Goal: Information Seeking & Learning: Learn about a topic

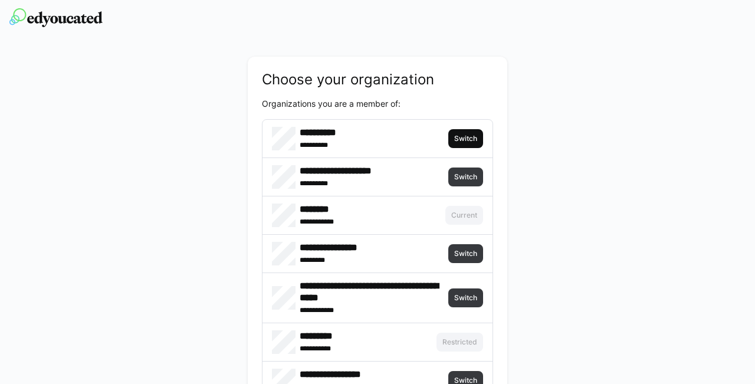
click at [455, 138] on span "Switch" at bounding box center [465, 138] width 25 height 9
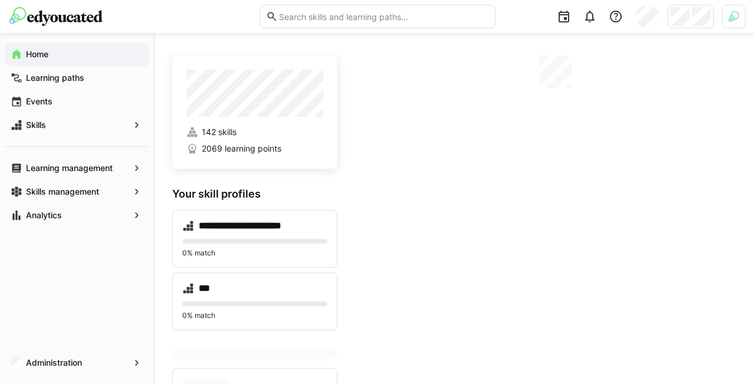
click at [737, 14] on img at bounding box center [734, 16] width 11 height 11
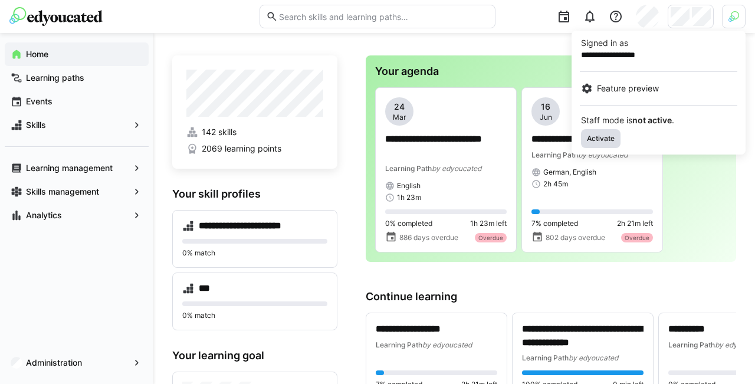
click at [596, 135] on span "Activate" at bounding box center [601, 138] width 30 height 9
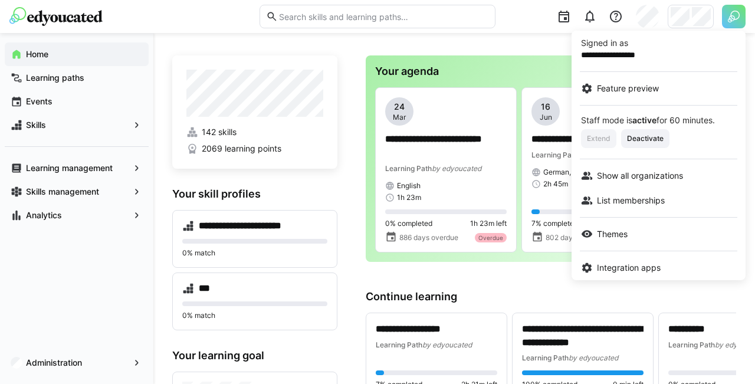
click at [697, 15] on div at bounding box center [377, 192] width 755 height 384
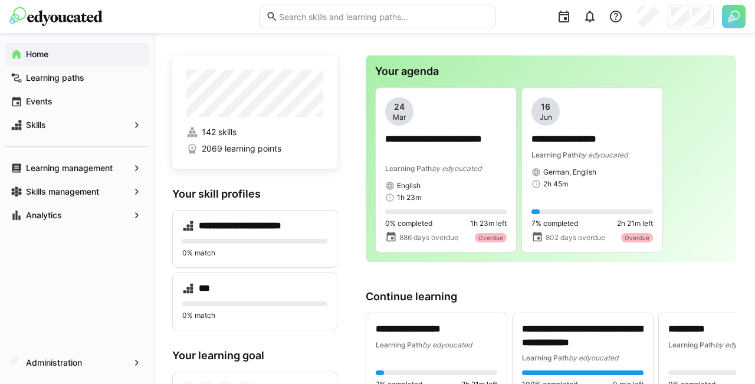
click at [730, 18] on img at bounding box center [734, 17] width 24 height 24
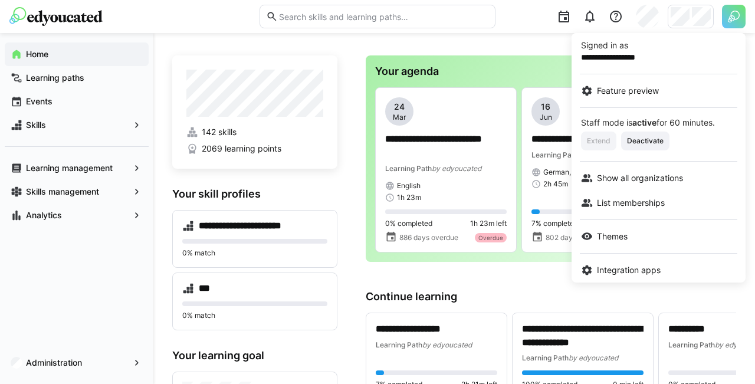
click at [704, 18] on div at bounding box center [377, 192] width 755 height 384
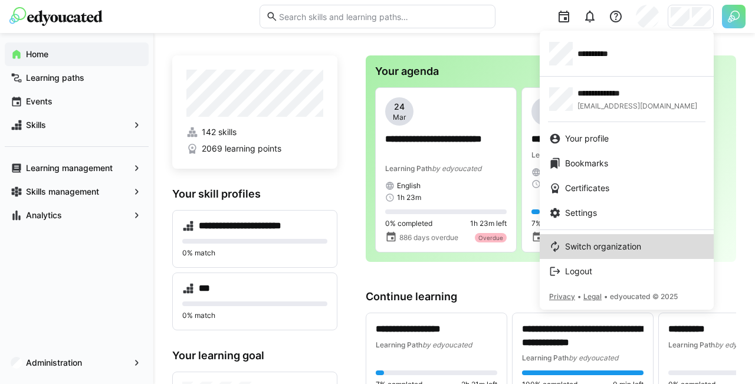
click at [589, 246] on span "Switch organization" at bounding box center [603, 247] width 76 height 12
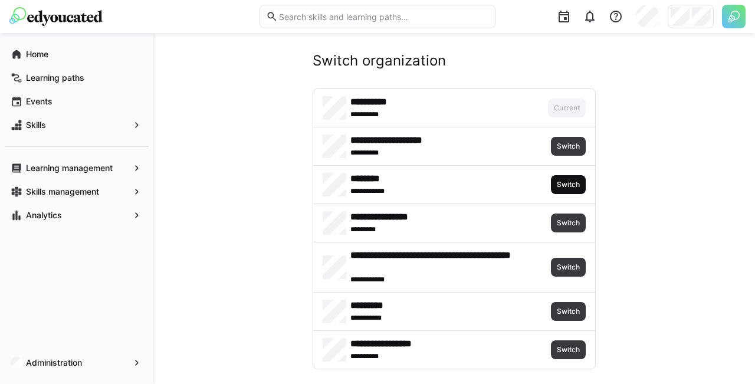
click at [567, 179] on span "Switch" at bounding box center [568, 184] width 35 height 19
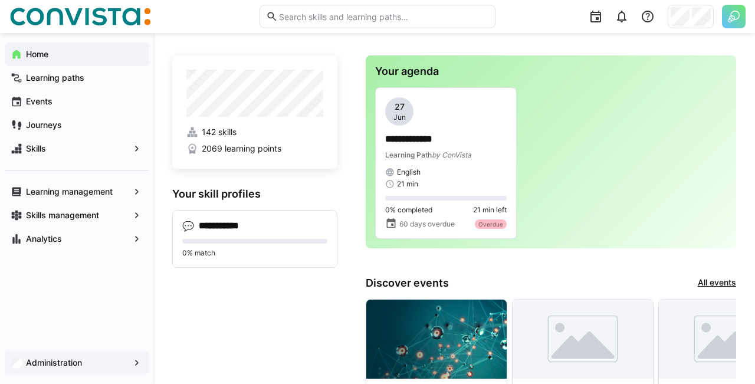
click at [105, 363] on span "Administration" at bounding box center [76, 363] width 105 height 12
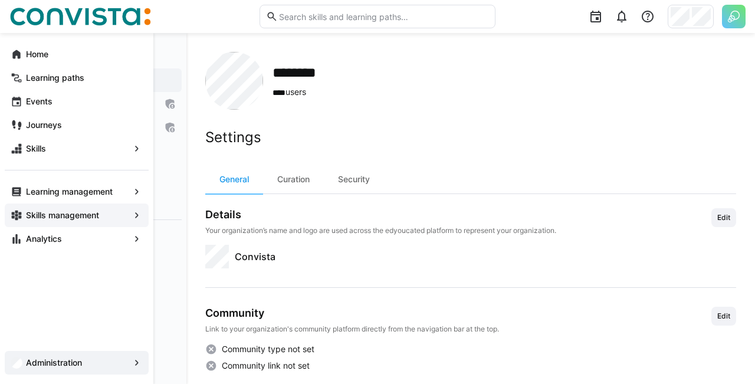
click at [27, 206] on div "Skills management" at bounding box center [77, 216] width 144 height 24
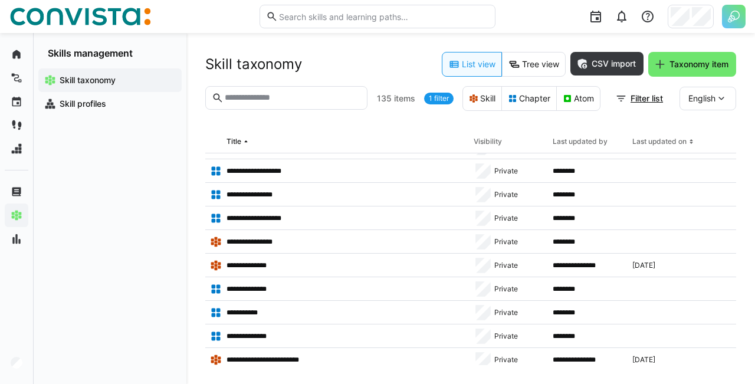
scroll to position [2973, 0]
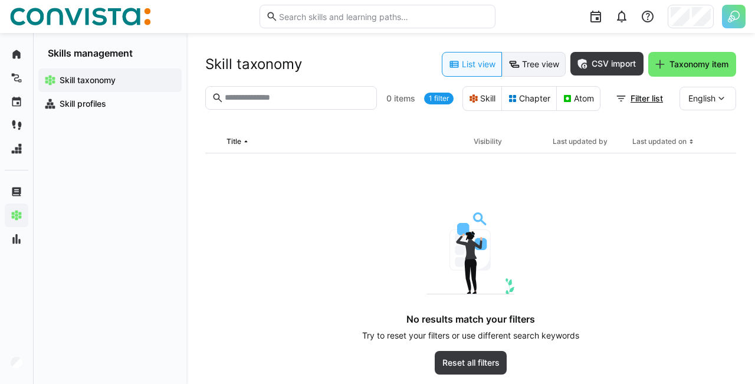
click at [513, 67] on eds-icon at bounding box center [515, 64] width 12 height 12
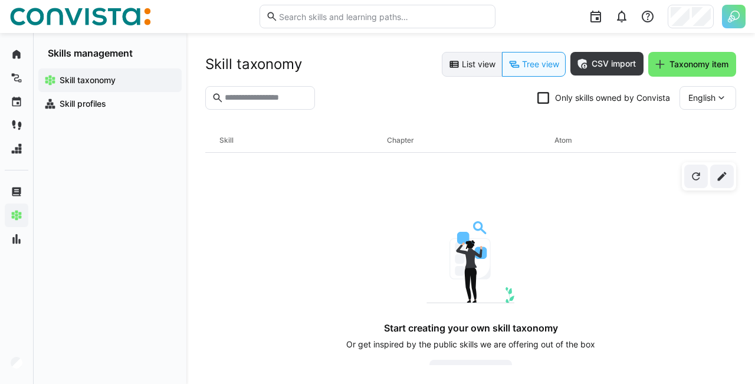
click at [478, 68] on eds-button-option "List view" at bounding box center [472, 64] width 60 height 25
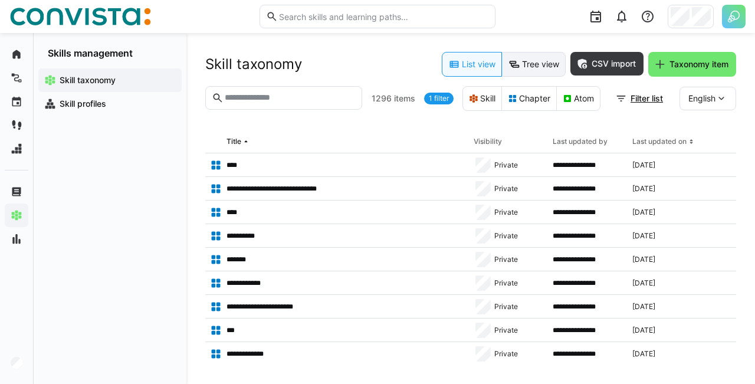
click at [545, 62] on eds-button-option "Tree view" at bounding box center [534, 64] width 64 height 25
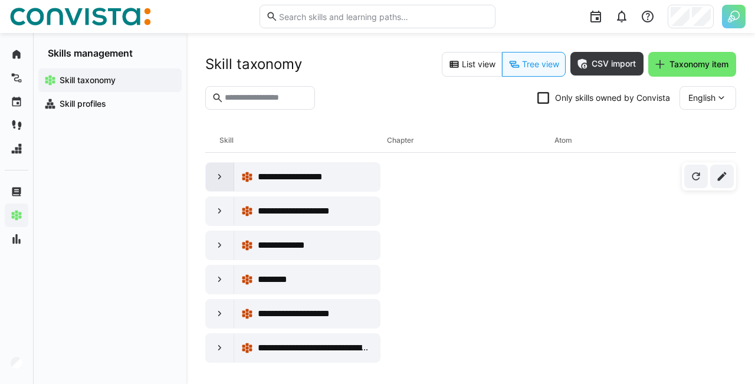
click at [213, 181] on div at bounding box center [220, 177] width 28 height 28
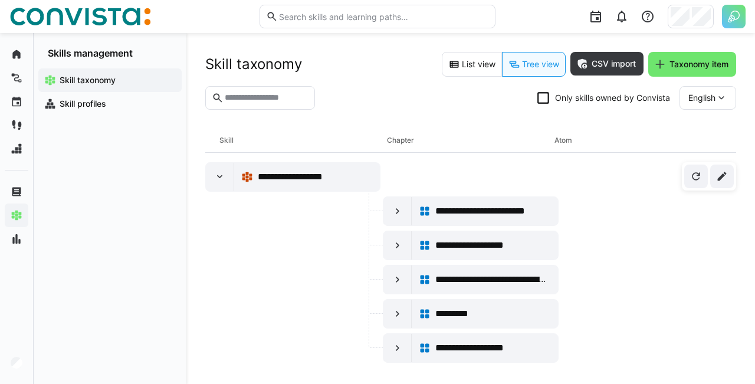
click at [692, 102] on span "English" at bounding box center [701, 98] width 27 height 12
click at [697, 152] on span "German" at bounding box center [703, 154] width 30 height 12
click at [222, 172] on eds-icon at bounding box center [220, 177] width 12 height 12
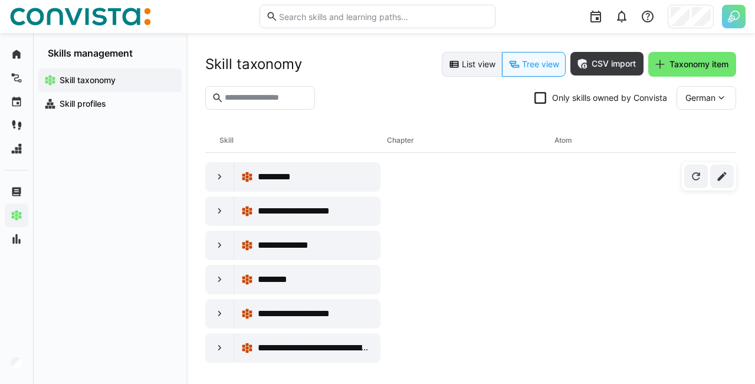
click at [469, 73] on eds-button-option "List view" at bounding box center [472, 64] width 60 height 25
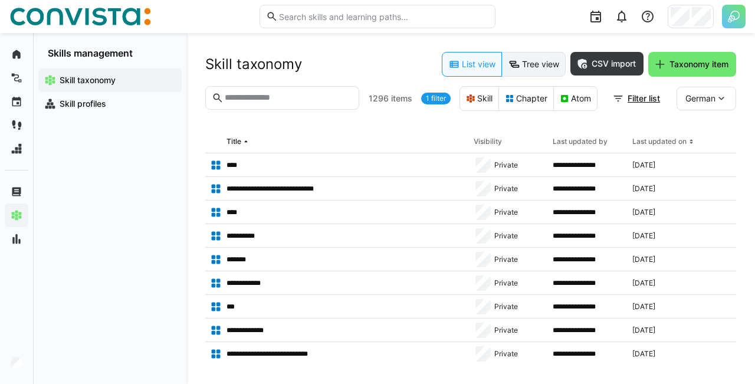
click at [517, 67] on eds-icon at bounding box center [515, 64] width 12 height 12
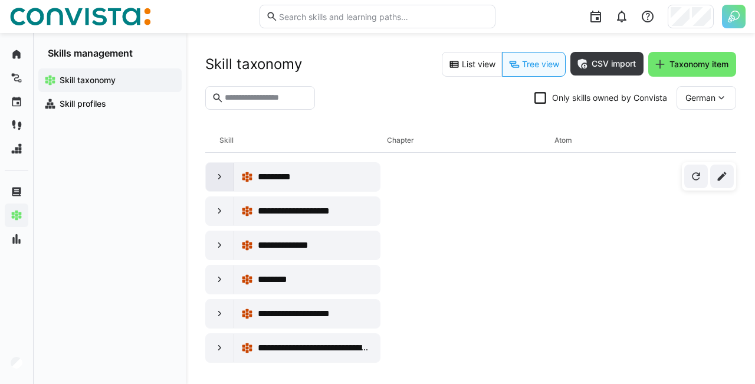
click at [216, 182] on eds-icon at bounding box center [220, 177] width 12 height 12
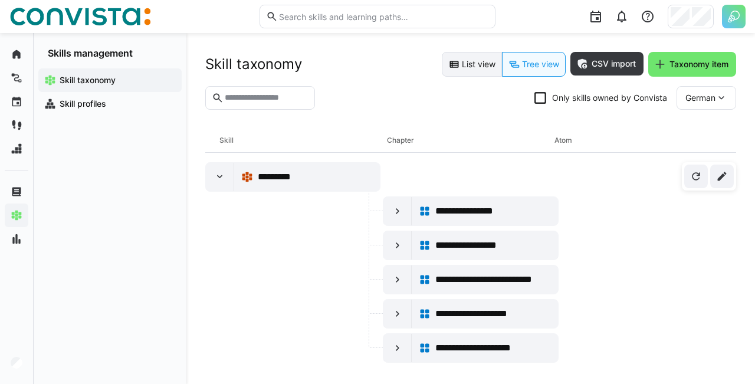
click at [460, 54] on eds-button-option "List view" at bounding box center [472, 64] width 60 height 25
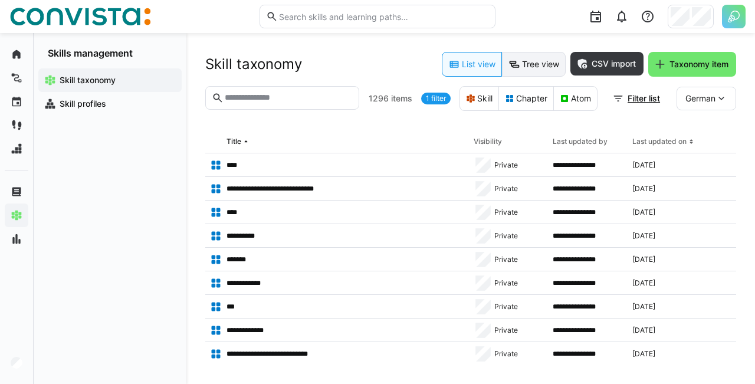
click at [541, 61] on eds-button-option "Tree view" at bounding box center [534, 64] width 64 height 25
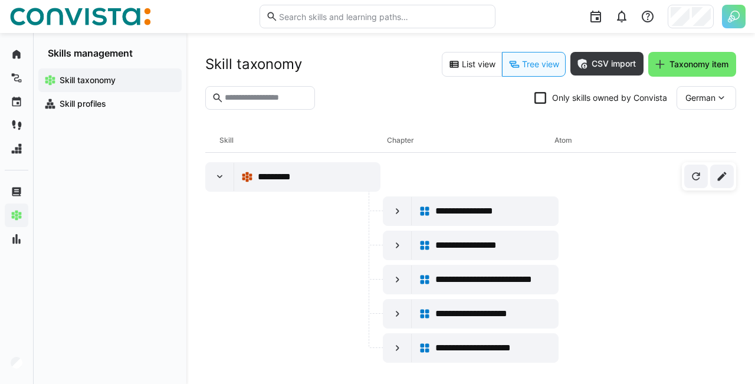
click at [145, 84] on span "Skill taxonomy" at bounding box center [117, 80] width 118 height 12
click at [148, 101] on span "Skill profiles" at bounding box center [117, 104] width 118 height 12
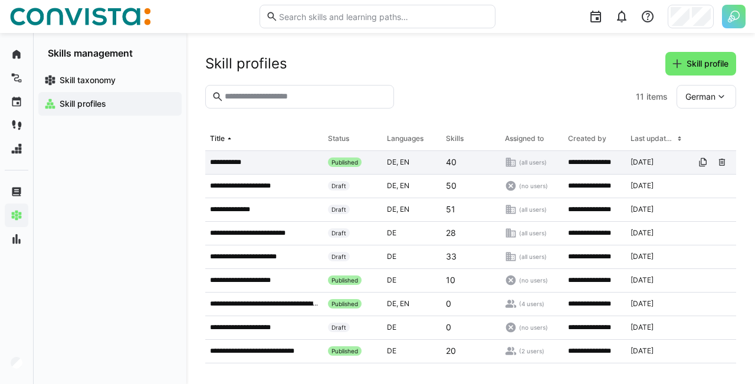
click at [252, 161] on app-table-first-column "**********" at bounding box center [264, 162] width 109 height 9
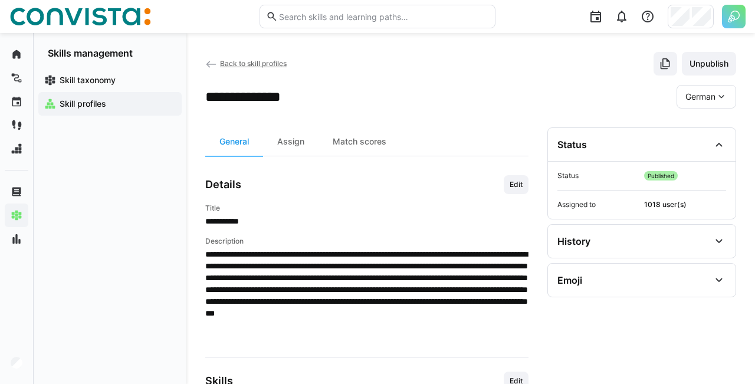
scroll to position [47, 0]
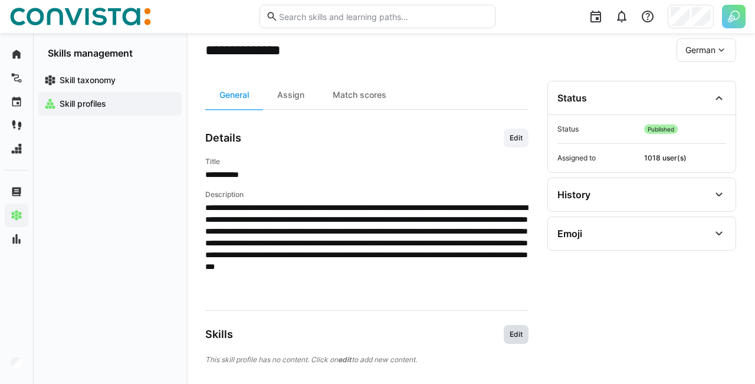
click at [522, 338] on span "Edit" at bounding box center [516, 334] width 15 height 9
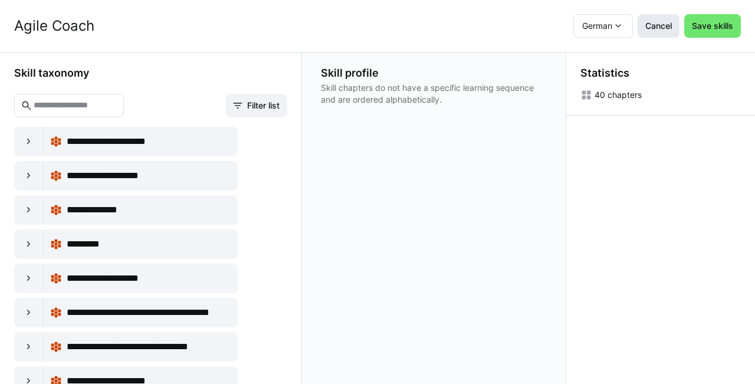
click at [661, 29] on span "Cancel" at bounding box center [659, 26] width 30 height 12
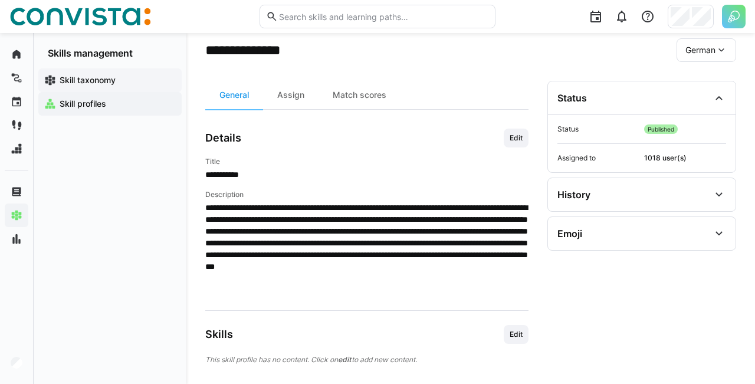
click at [128, 81] on span "Skill taxonomy" at bounding box center [117, 80] width 118 height 12
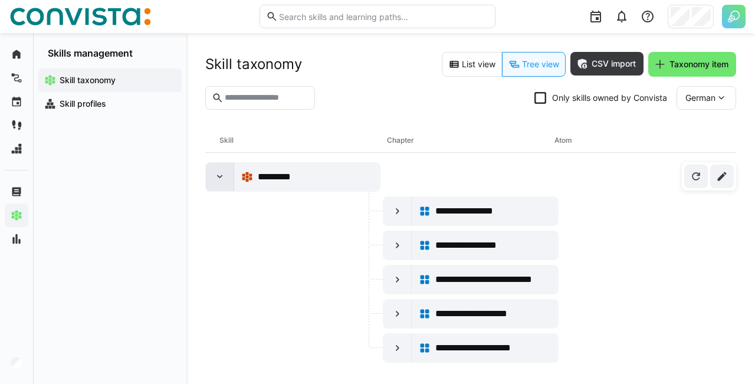
click at [224, 181] on eds-icon at bounding box center [220, 177] width 12 height 12
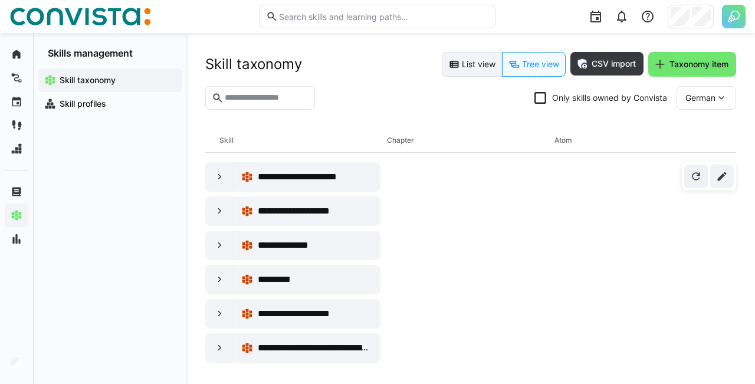
click at [458, 68] on eds-button-option "List view" at bounding box center [472, 64] width 60 height 25
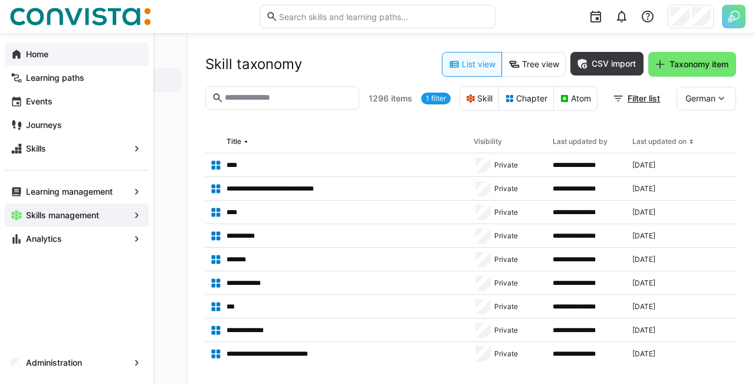
click at [19, 50] on eds-icon at bounding box center [17, 54] width 12 height 12
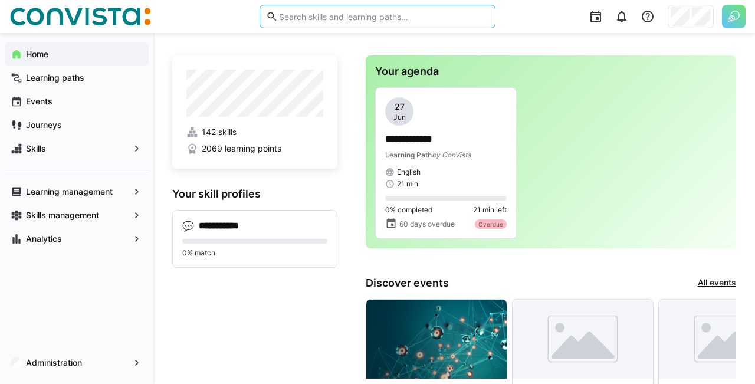
click at [336, 21] on input "text" at bounding box center [383, 16] width 211 height 11
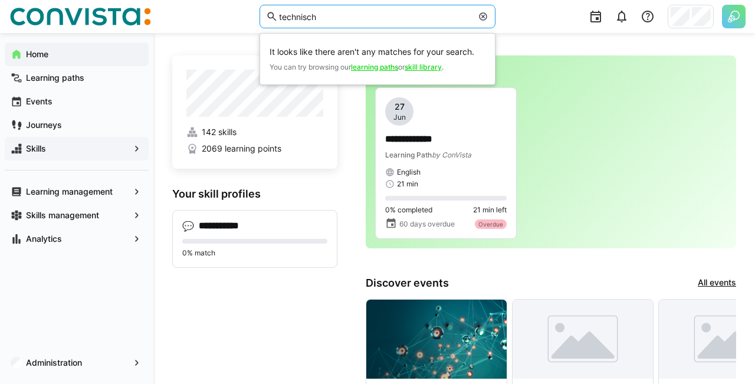
type input "technisch"
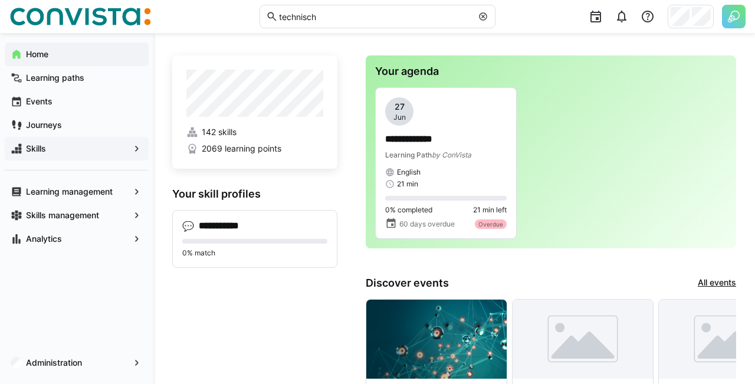
click at [98, 153] on span "Skills" at bounding box center [76, 149] width 105 height 12
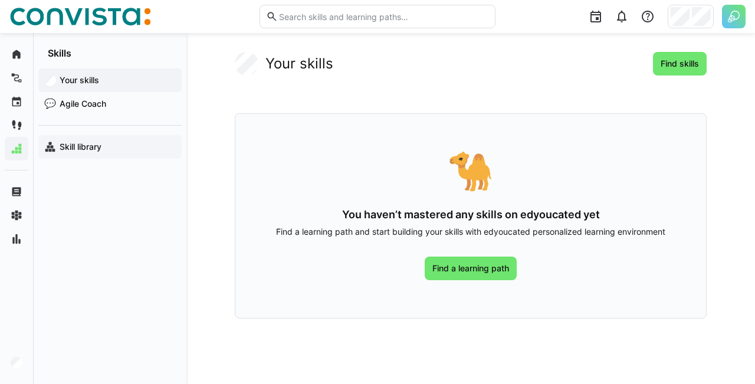
click at [136, 145] on span "Skill library" at bounding box center [117, 147] width 118 height 12
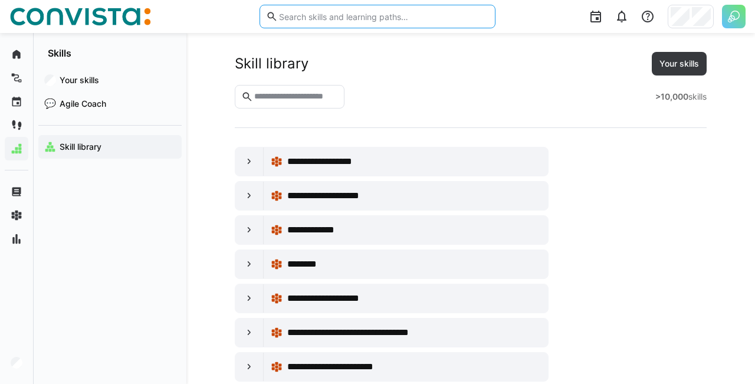
click at [324, 16] on input "text" at bounding box center [383, 16] width 211 height 11
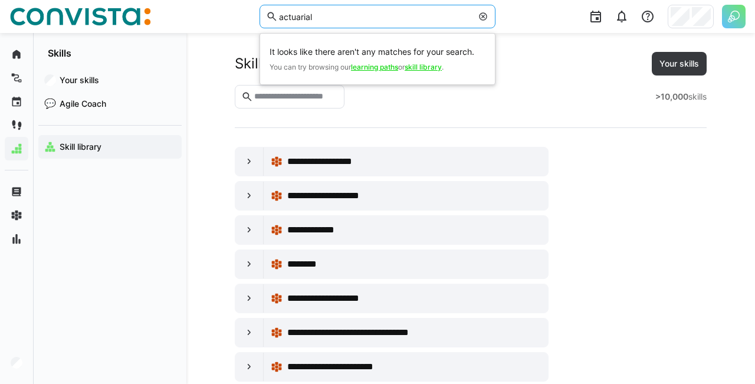
type input "actuarial"
